Goal: Communication & Community: Answer question/provide support

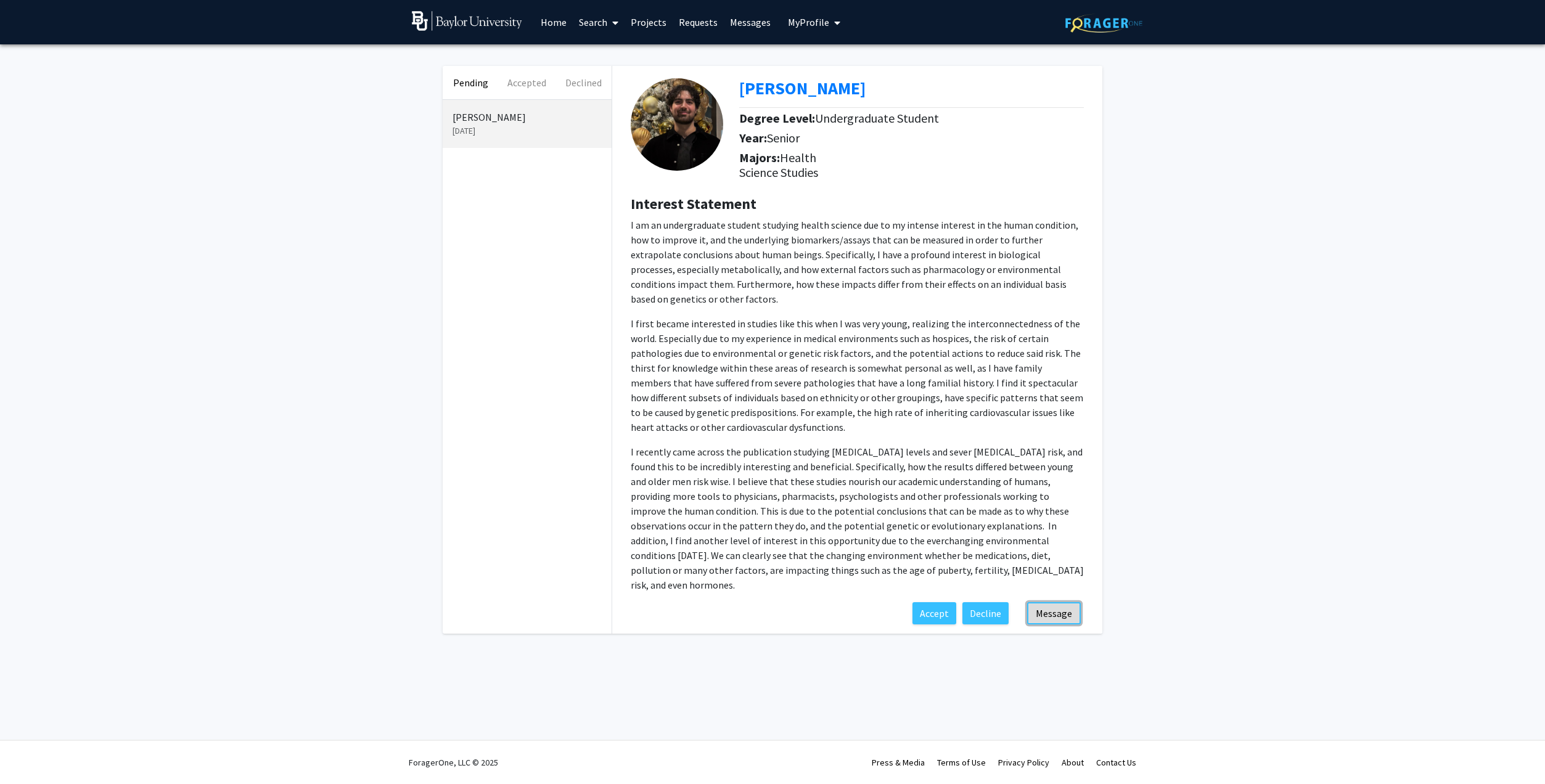
click at [1030, 602] on button "Message" at bounding box center [1054, 614] width 54 height 22
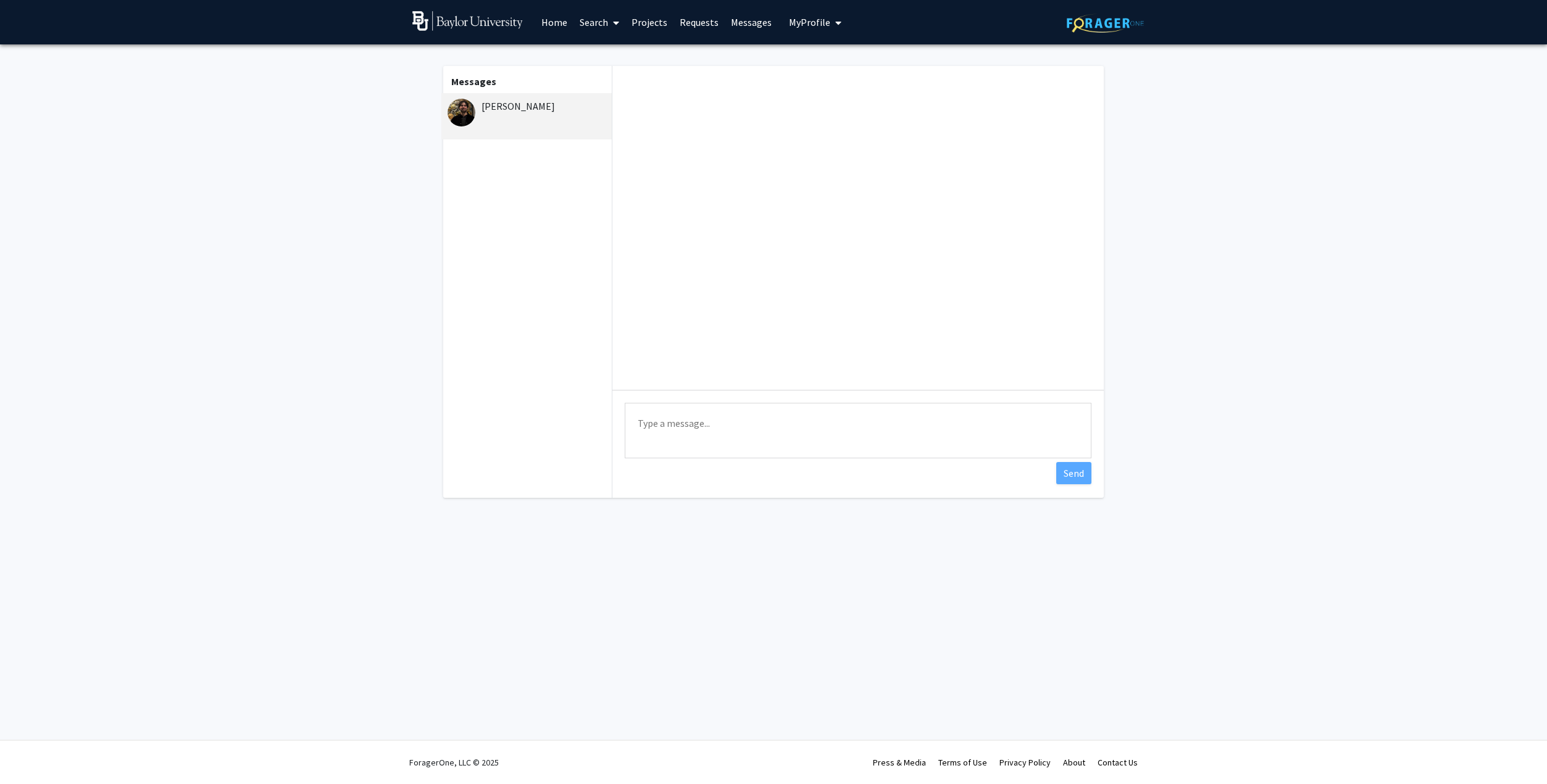
click at [728, 413] on textarea "Type a message" at bounding box center [858, 431] width 467 height 56
click at [790, 455] on textarea "Hi [PERSON_NAME], I'm happy you interested in" at bounding box center [858, 431] width 467 height 56
drag, startPoint x: 790, startPoint y: 455, endPoint x: 627, endPoint y: 457, distance: 163.0
click at [627, 457] on textarea "Hi [PERSON_NAME], I'm happy you interested in" at bounding box center [858, 431] width 467 height 56
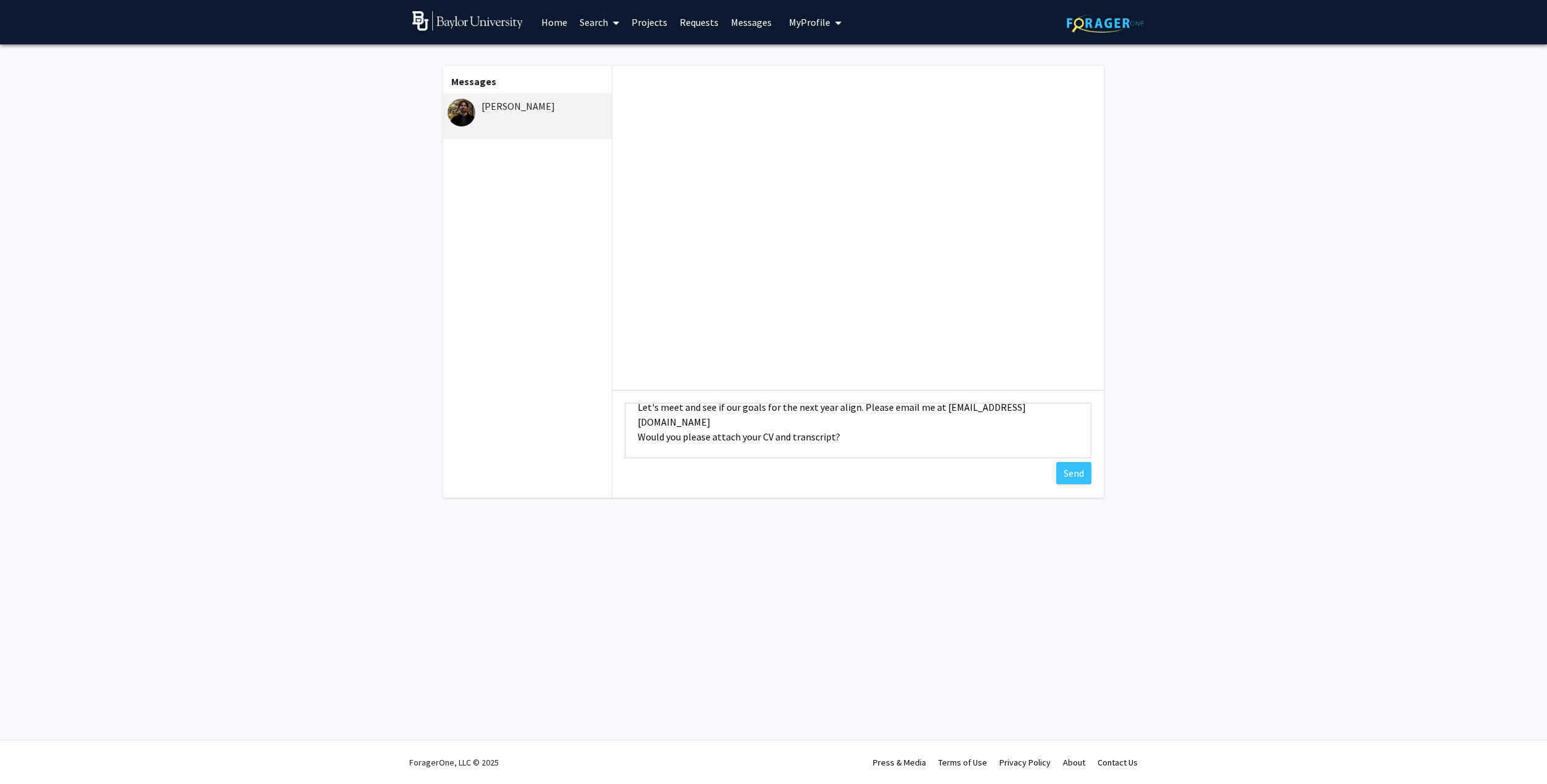
scroll to position [60, 0]
type textarea "Hi [PERSON_NAME], Let's meet and see if our goals for the next year align. Plea…"
click at [1083, 471] on button "Send" at bounding box center [1073, 473] width 35 height 22
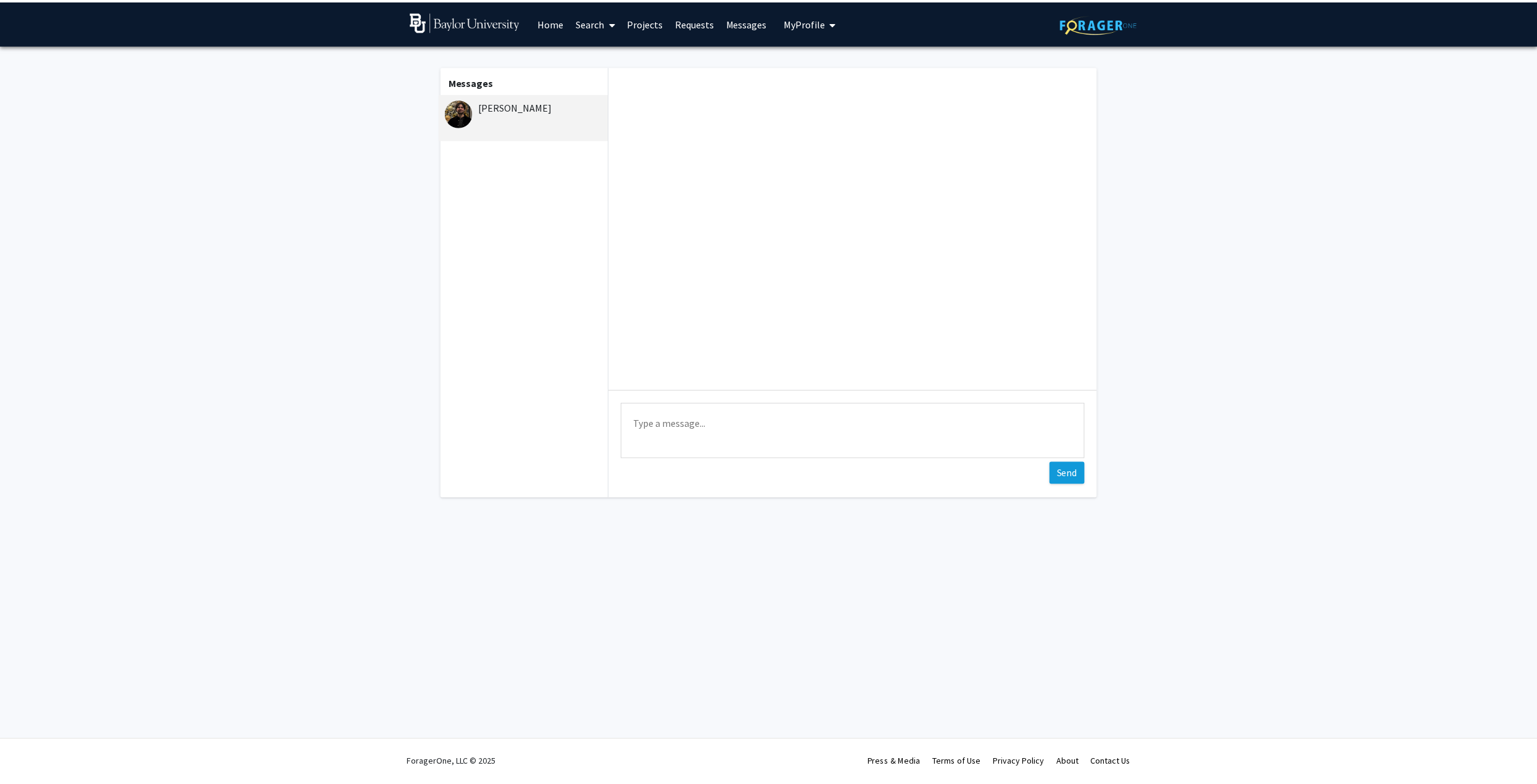
scroll to position [0, 0]
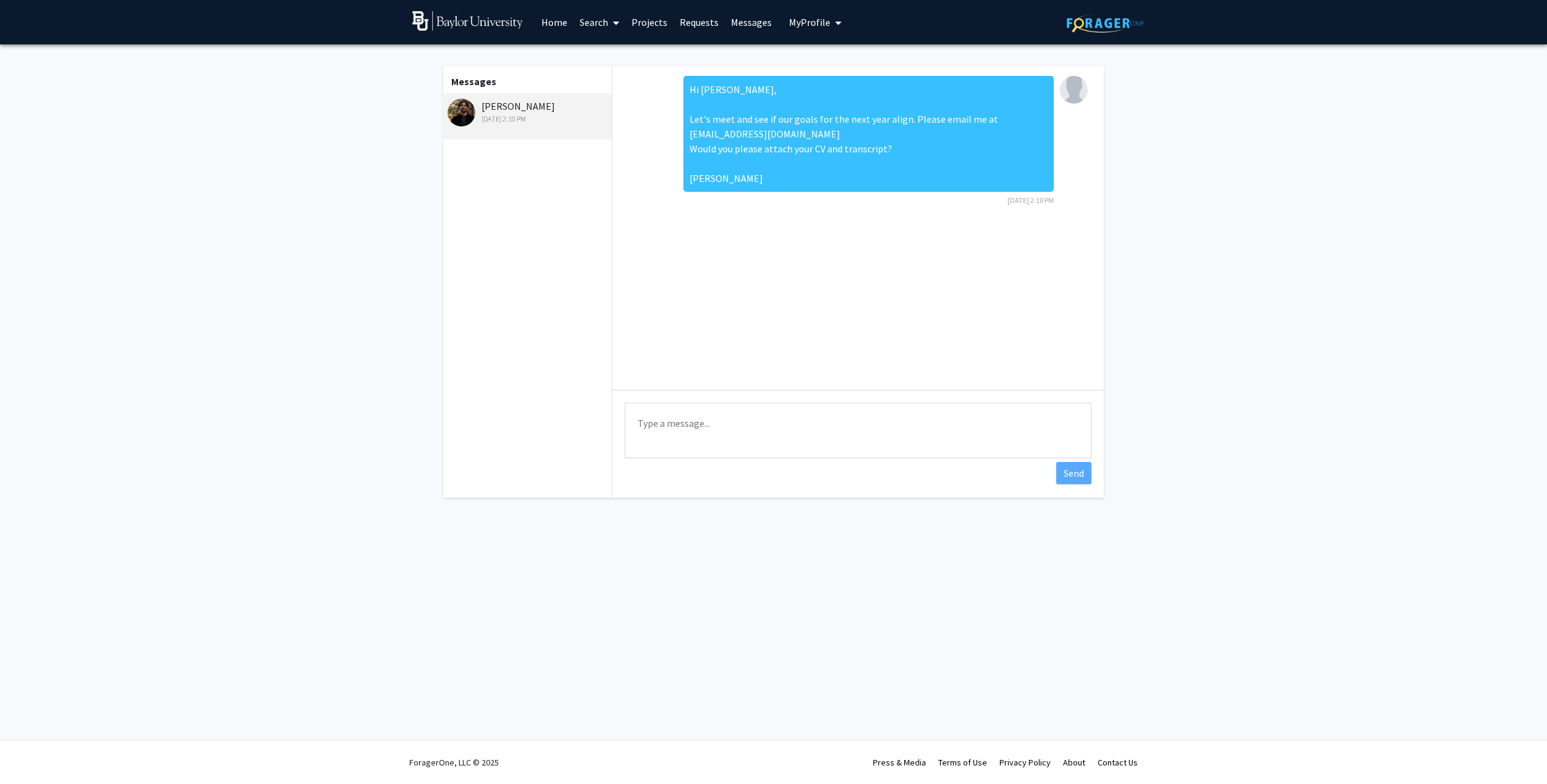
click at [602, 13] on link "Search" at bounding box center [599, 22] width 52 height 43
click at [604, 88] on span "Students" at bounding box center [611, 81] width 75 height 25
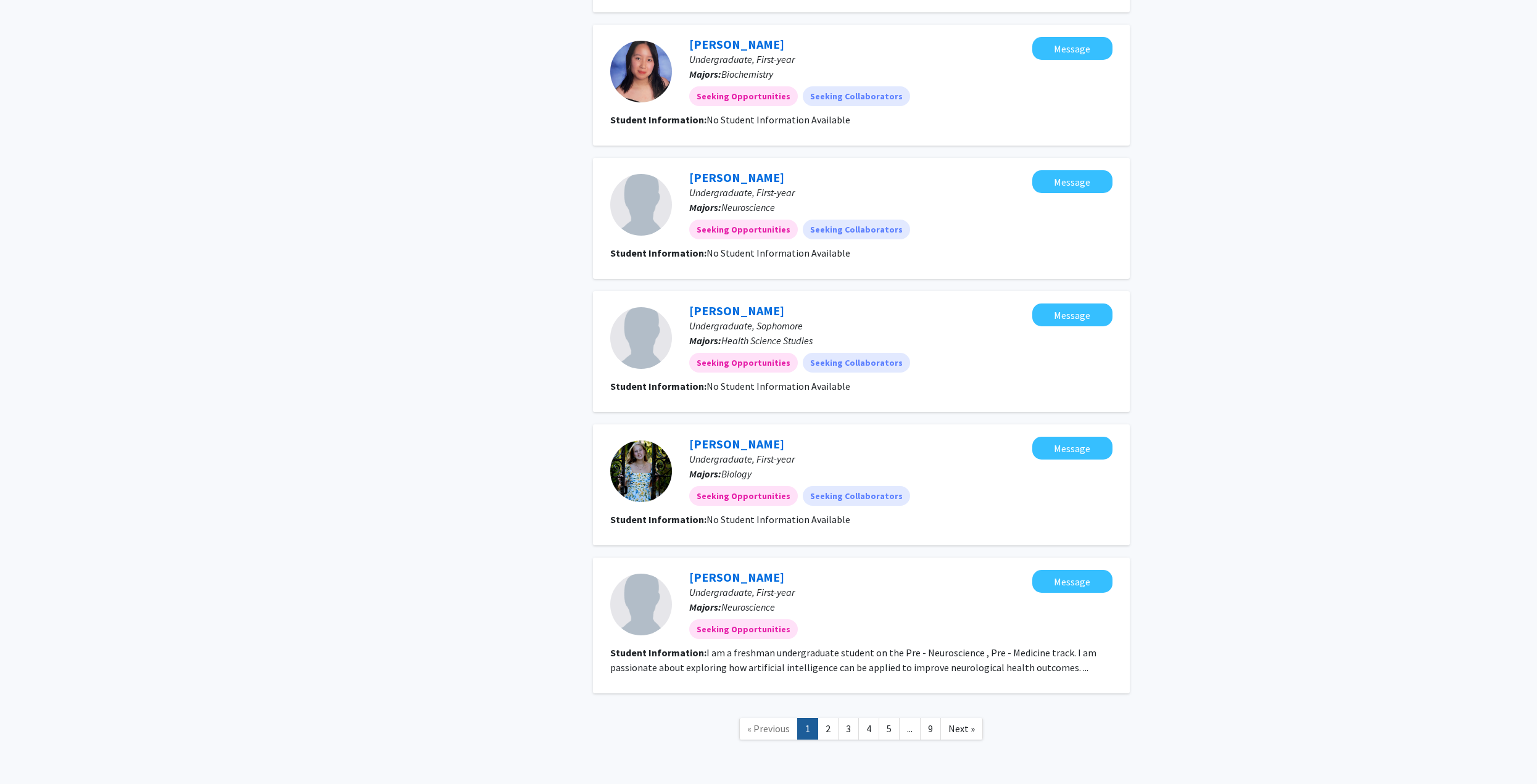
scroll to position [1227, 0]
click at [827, 717] on link "2" at bounding box center [828, 727] width 21 height 22
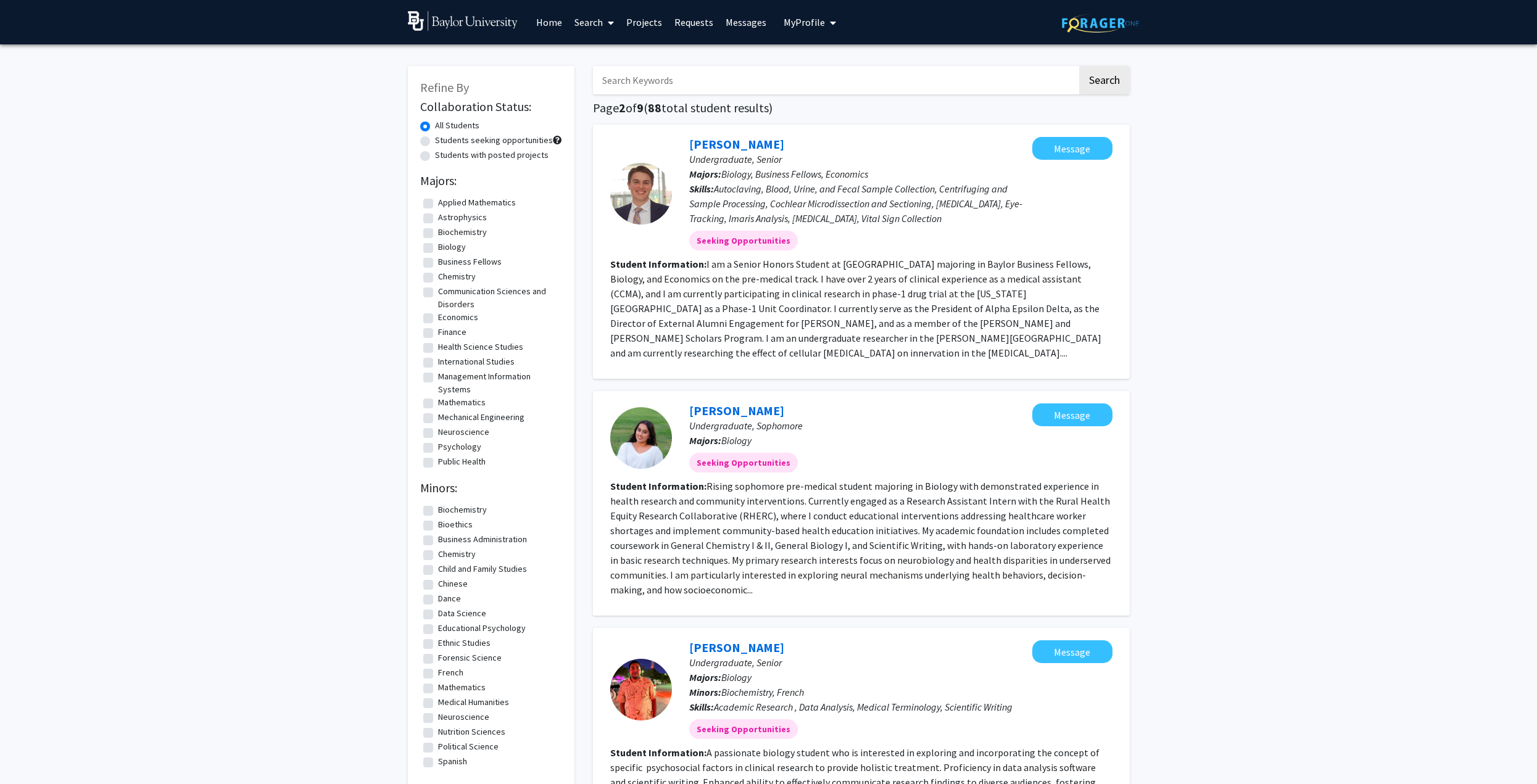
drag, startPoint x: 657, startPoint y: 303, endPoint x: 367, endPoint y: 181, distance: 314.6
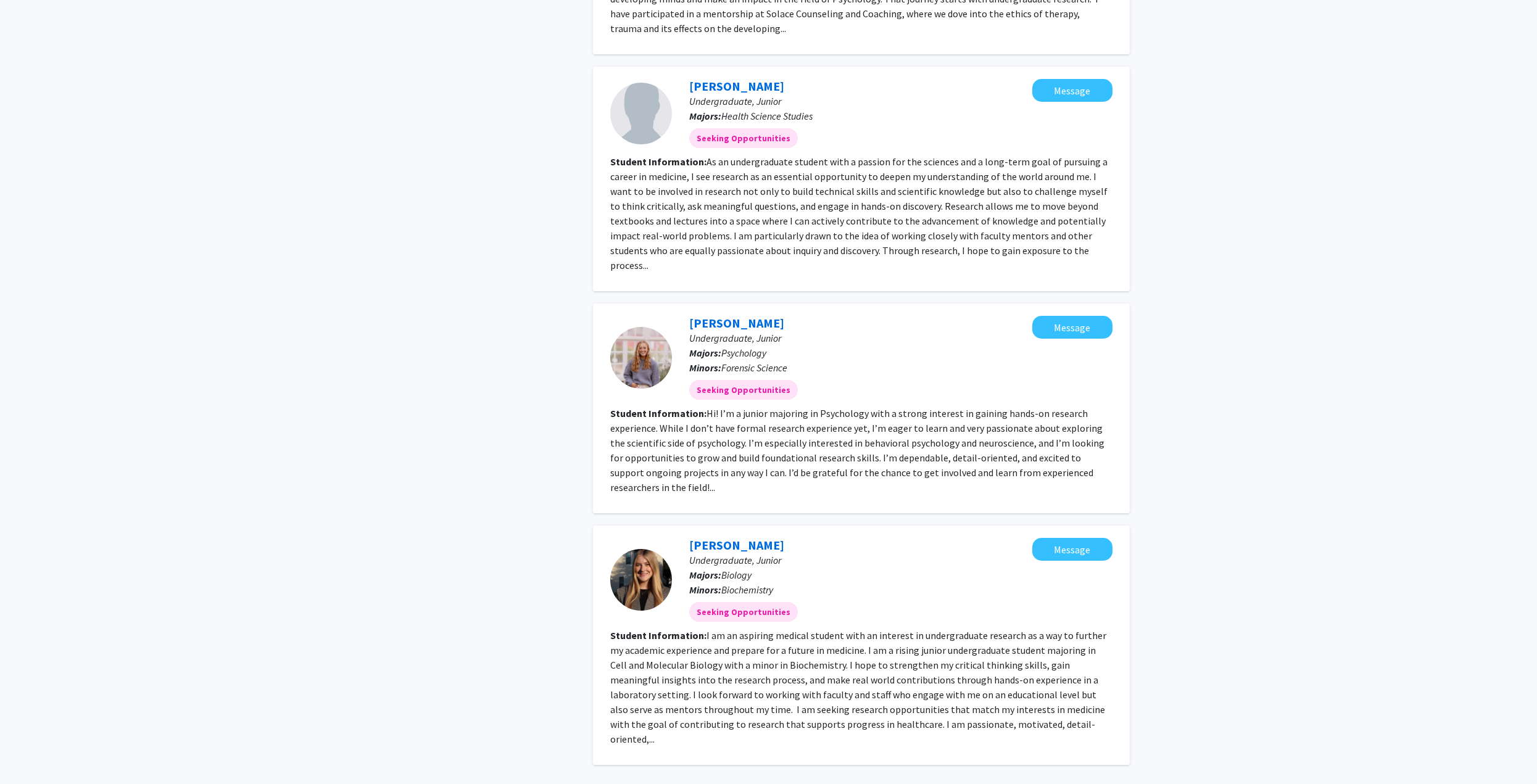
scroll to position [1833, 0]
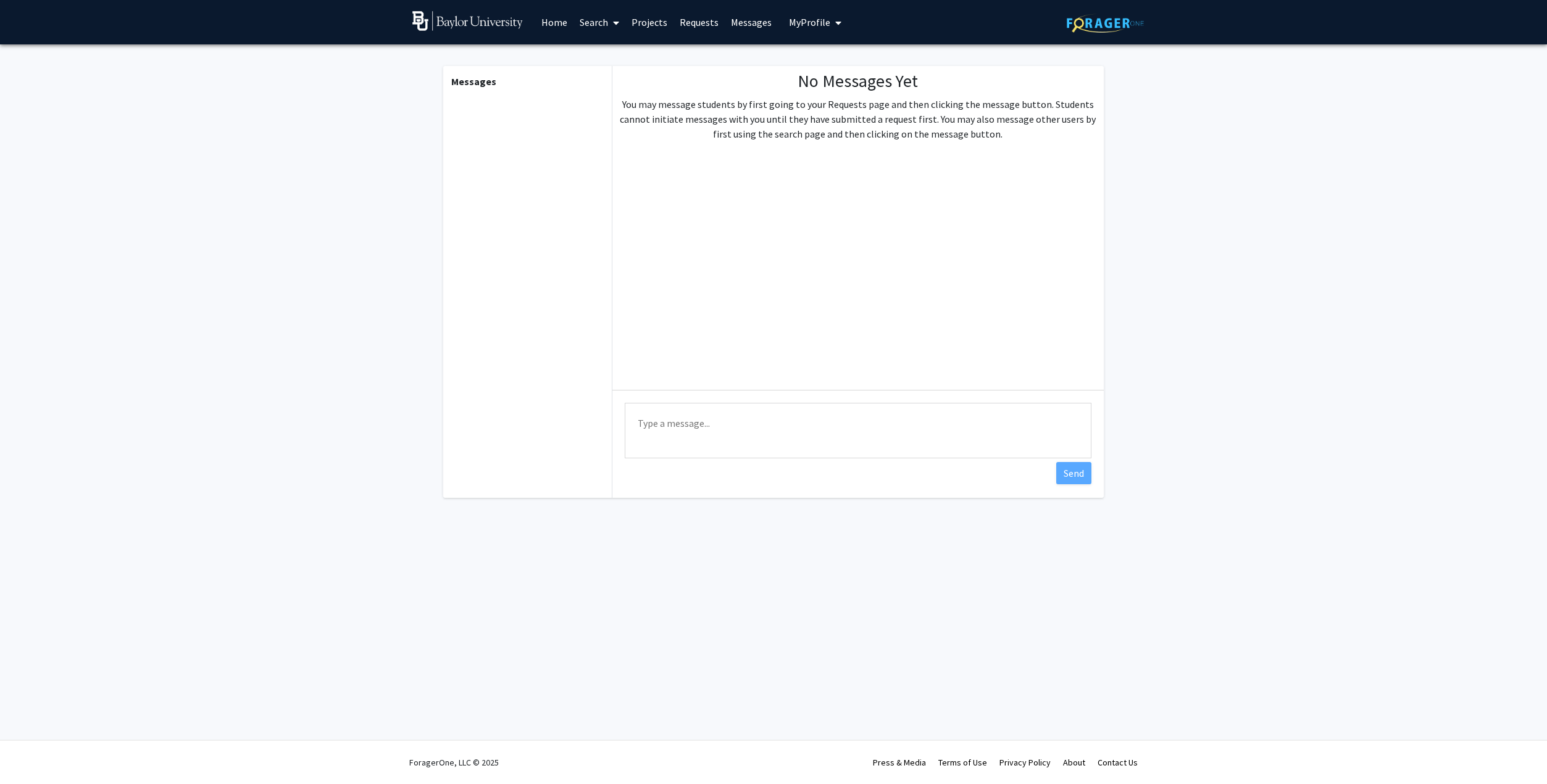
click at [713, 27] on link "Requests" at bounding box center [699, 22] width 51 height 43
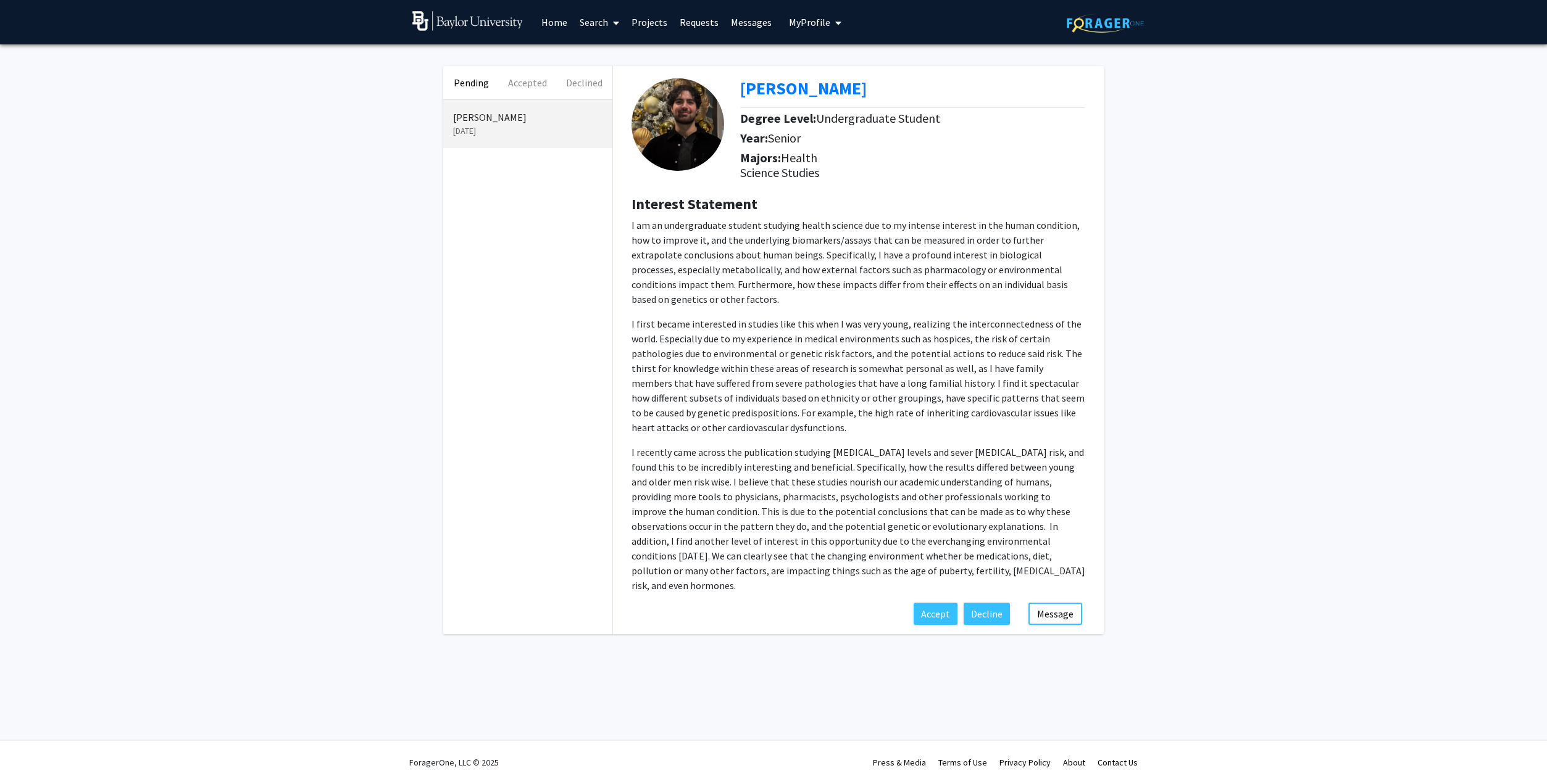
drag, startPoint x: 661, startPoint y: 323, endPoint x: 787, endPoint y: 429, distance: 164.7
click at [787, 429] on p "I first became interested in studies like this when I was very young, realizing…" at bounding box center [858, 376] width 453 height 118
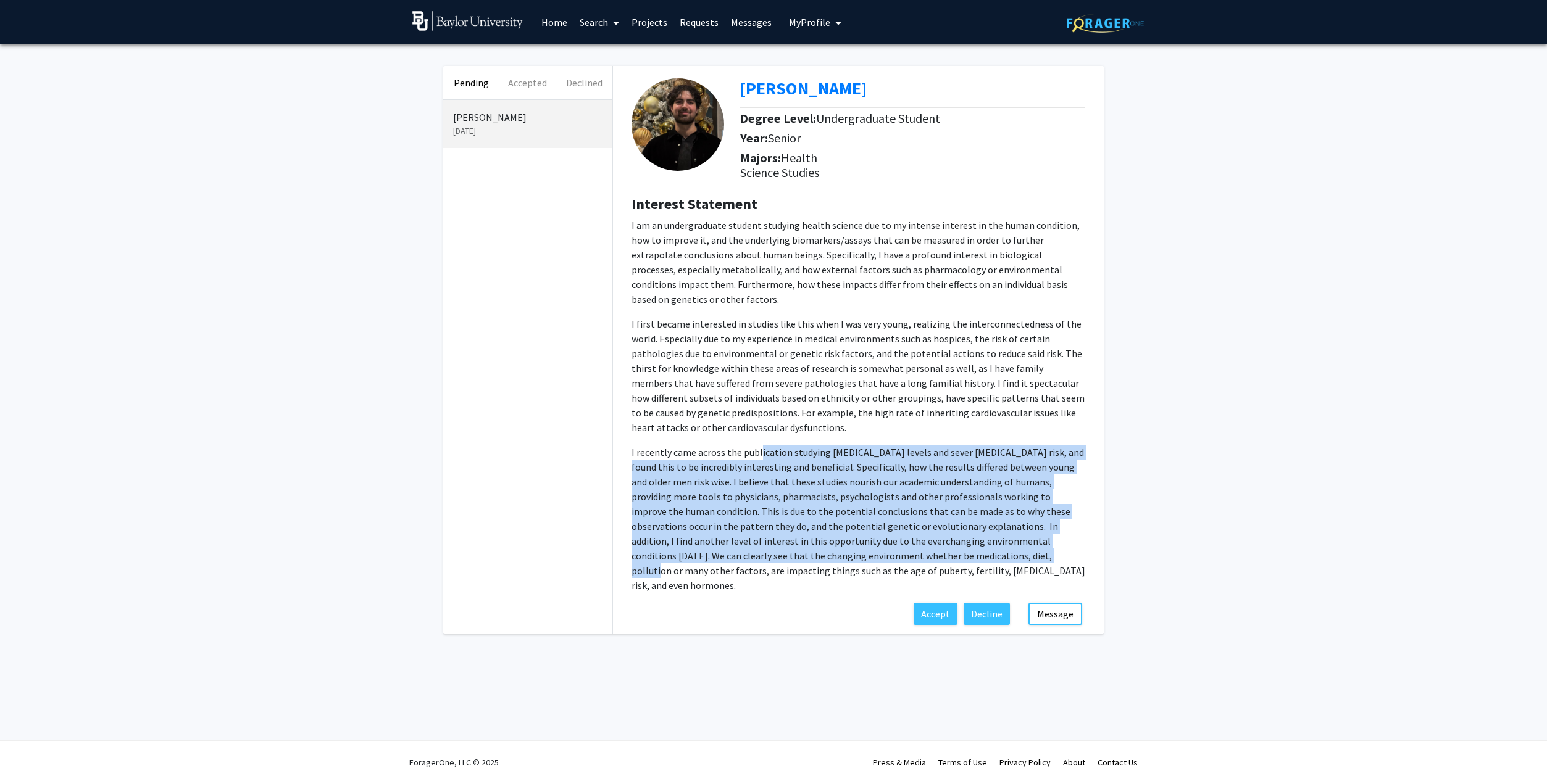
drag, startPoint x: 758, startPoint y: 451, endPoint x: 878, endPoint y: 563, distance: 164.1
click at [878, 563] on p "I recently came across the publication studying [MEDICAL_DATA] levels and sever…" at bounding box center [858, 519] width 453 height 148
